Goal: Find specific page/section: Find specific page/section

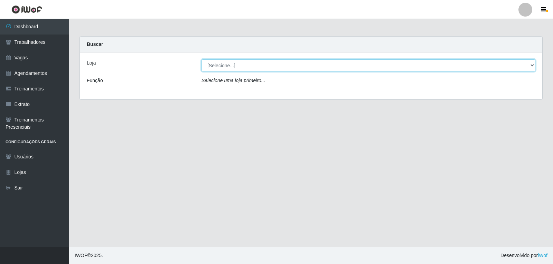
click at [236, 66] on select "[Selecione...] Rede Compras - CD Logistica" at bounding box center [368, 65] width 334 height 12
select select "429"
click at [201, 59] on select "[Selecione...] Rede Compras - CD Logistica" at bounding box center [368, 65] width 334 height 12
click at [249, 69] on select "[Selecione...] Rede Compras - CD Logistica" at bounding box center [368, 65] width 334 height 12
select select "429"
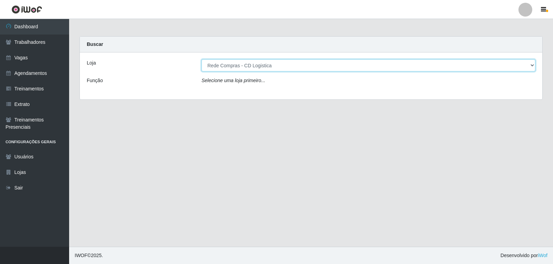
click at [201, 59] on select "[Selecione...] Rede Compras - CD Logistica" at bounding box center [368, 65] width 334 height 12
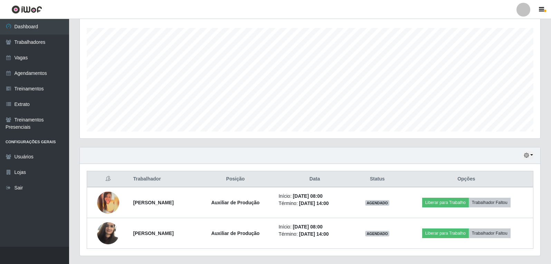
scroll to position [133, 0]
